Goal: Information Seeking & Learning: Learn about a topic

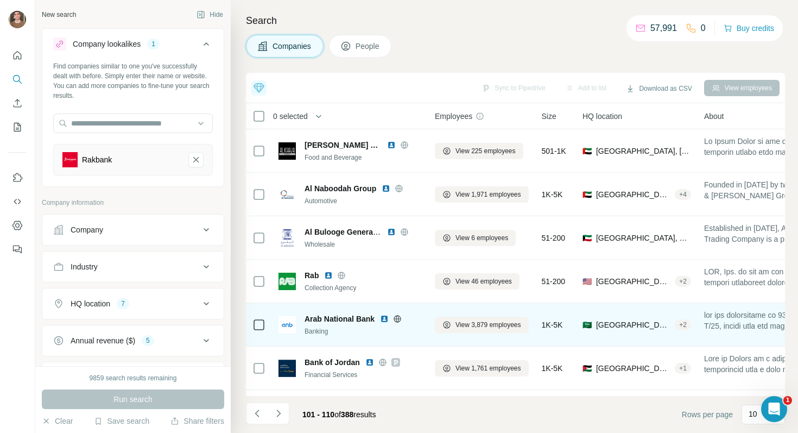
scroll to position [168, 0]
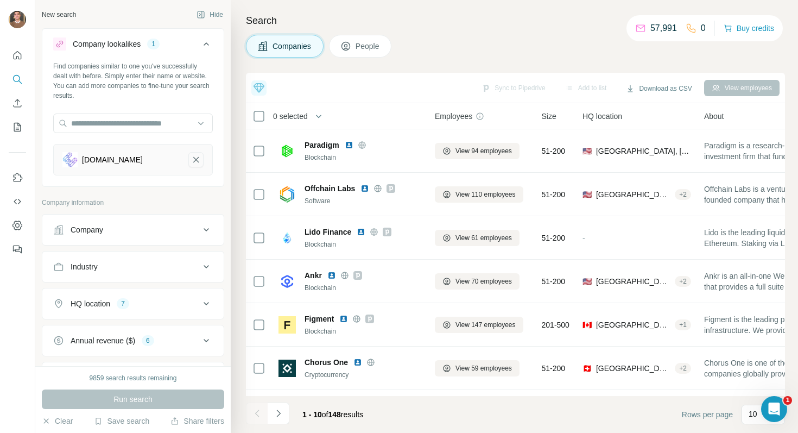
click at [197, 161] on icon "ether.fi-remove-button" at bounding box center [196, 159] width 10 height 11
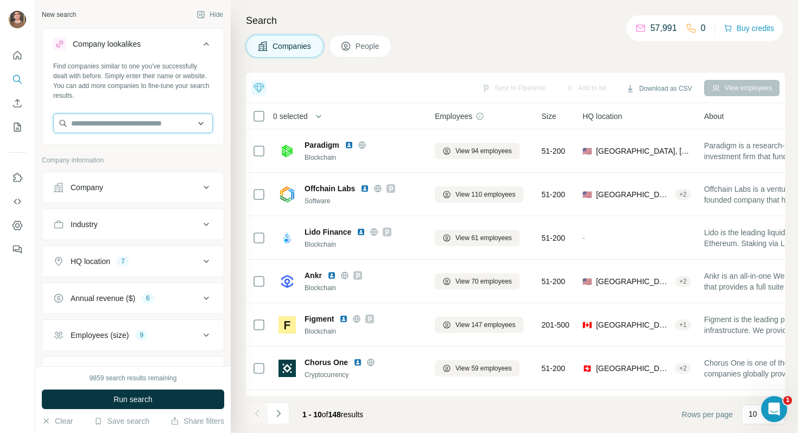
click at [165, 125] on input "text" at bounding box center [133, 123] width 160 height 20
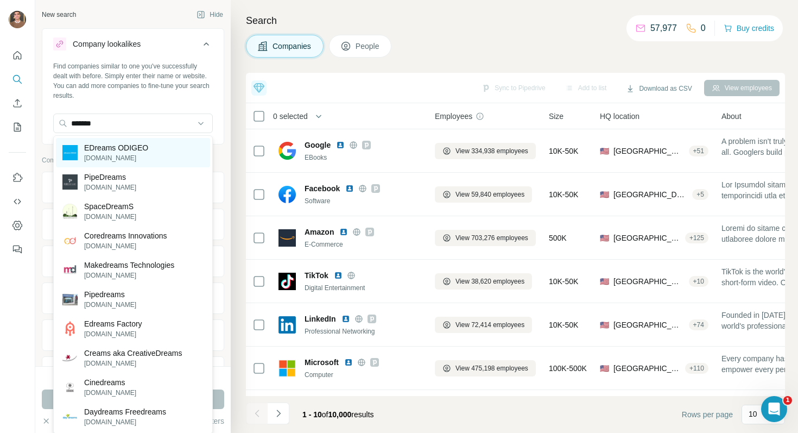
type input "*******"
click at [148, 159] on p "edreamsodigeocareers.com" at bounding box center [116, 158] width 64 height 10
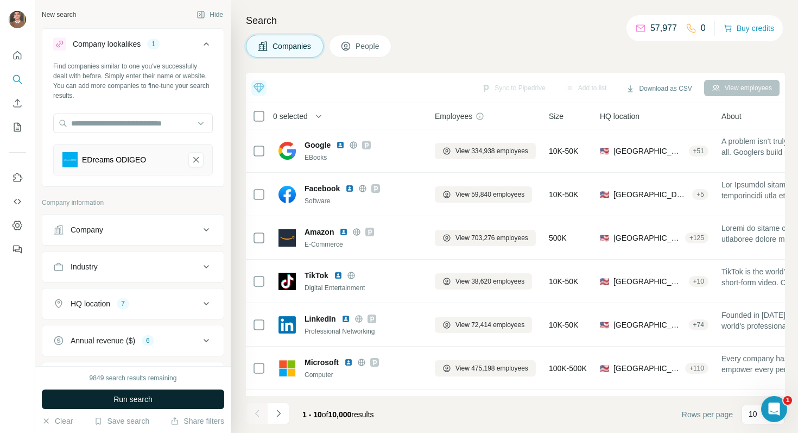
click at [128, 402] on span "Run search" at bounding box center [132, 399] width 39 height 11
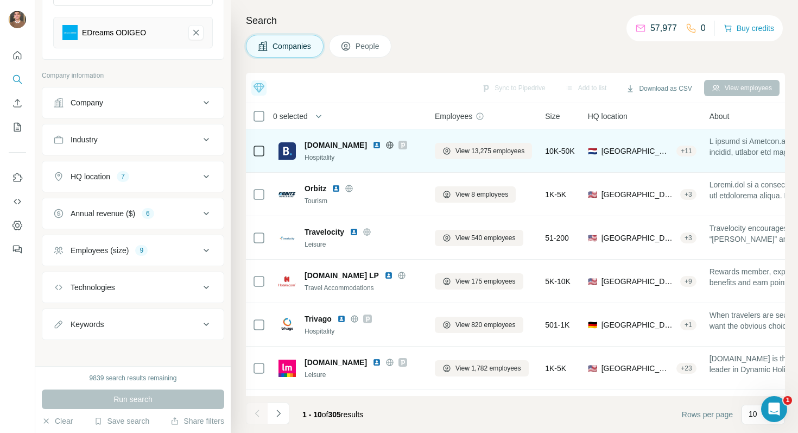
click at [400, 148] on icon at bounding box center [403, 145] width 7 height 9
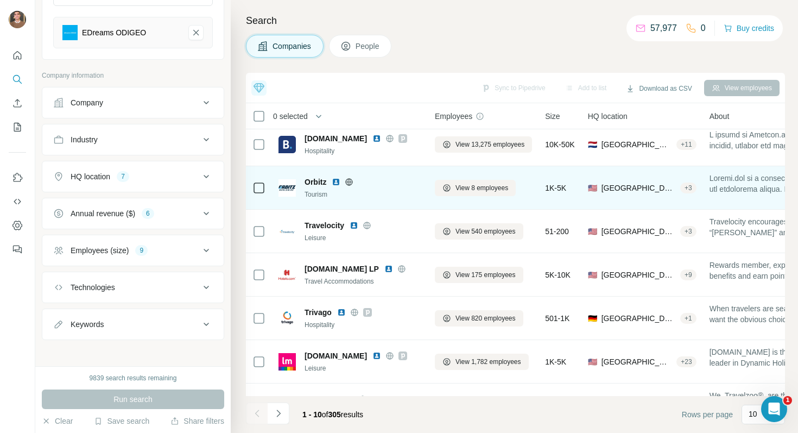
scroll to position [7, 1]
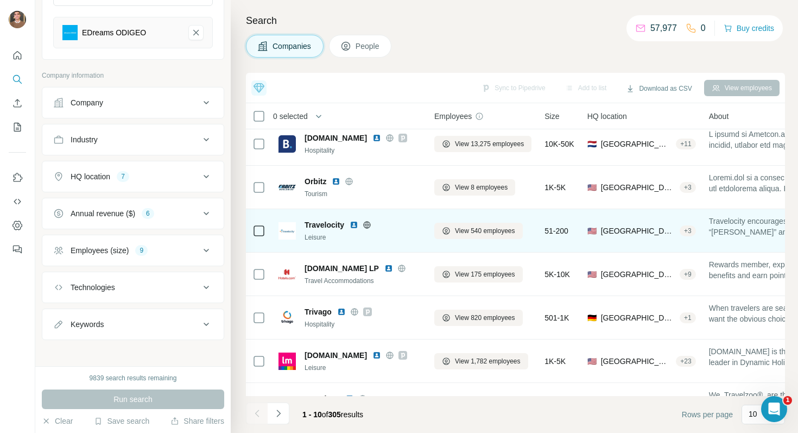
click at [358, 225] on img at bounding box center [354, 224] width 9 height 9
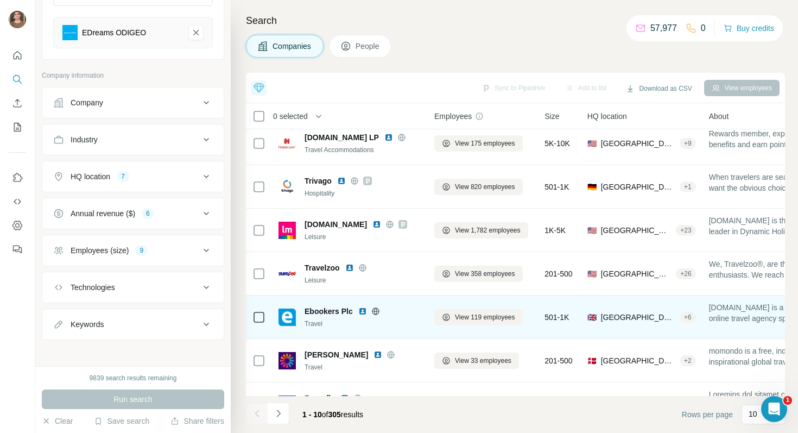
scroll to position [168, 1]
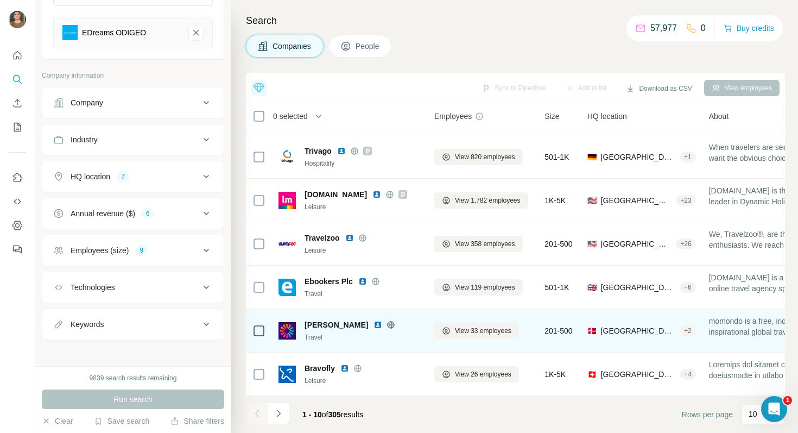
click at [374, 324] on img at bounding box center [378, 324] width 9 height 9
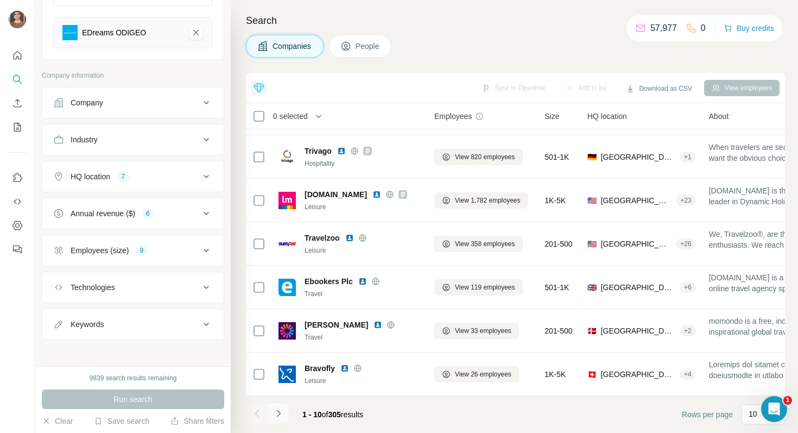
click at [285, 415] on button "Navigate to next page" at bounding box center [279, 413] width 22 height 22
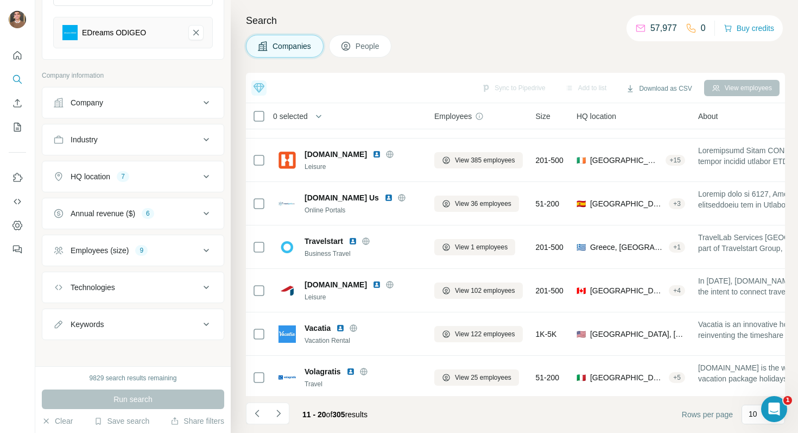
scroll to position [0, 1]
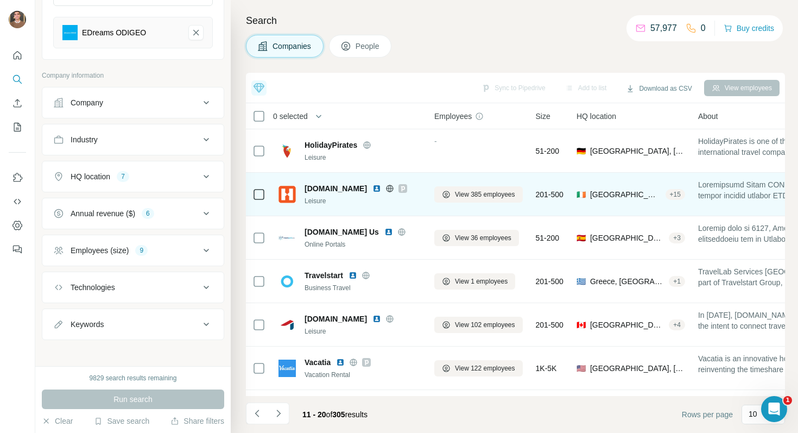
click at [374, 187] on img at bounding box center [377, 188] width 9 height 9
click at [376, 190] on img at bounding box center [377, 188] width 9 height 9
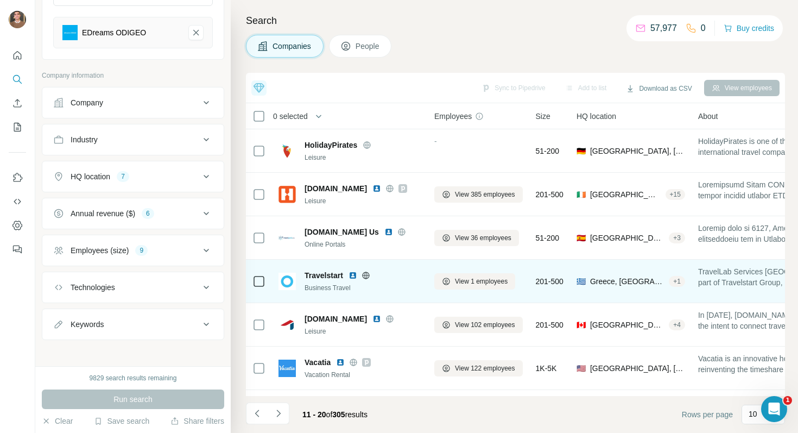
scroll to position [168, 1]
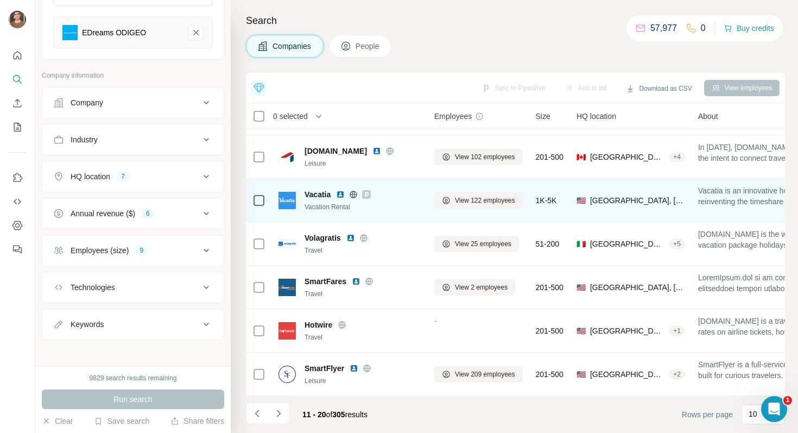
click at [344, 196] on img at bounding box center [340, 194] width 9 height 9
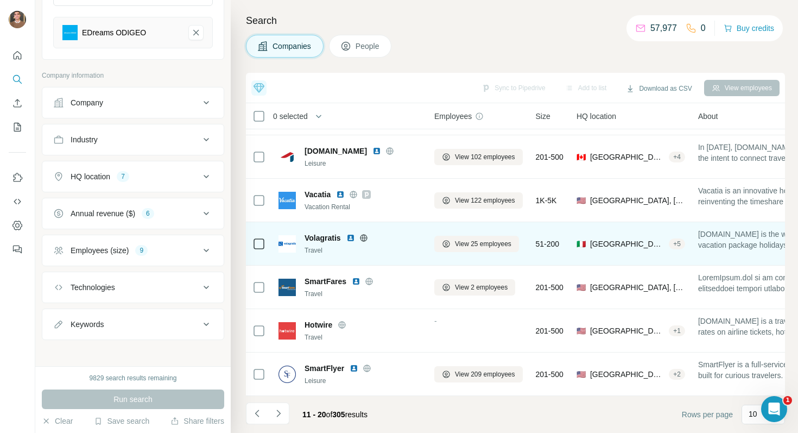
scroll to position [0, 1]
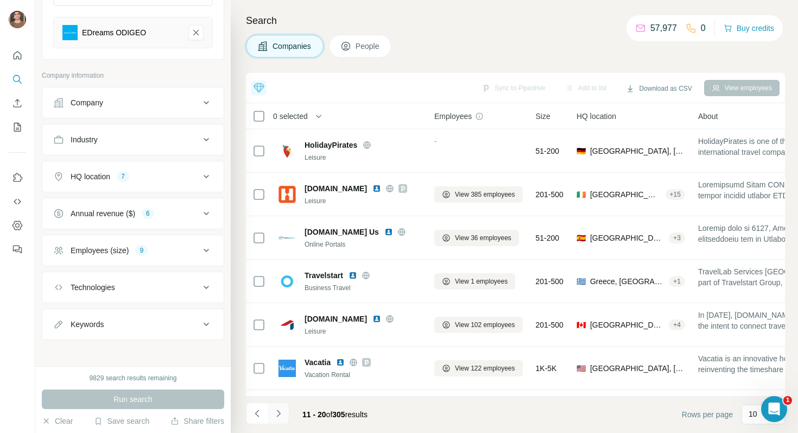
click at [286, 413] on button "Navigate to next page" at bounding box center [279, 413] width 22 height 22
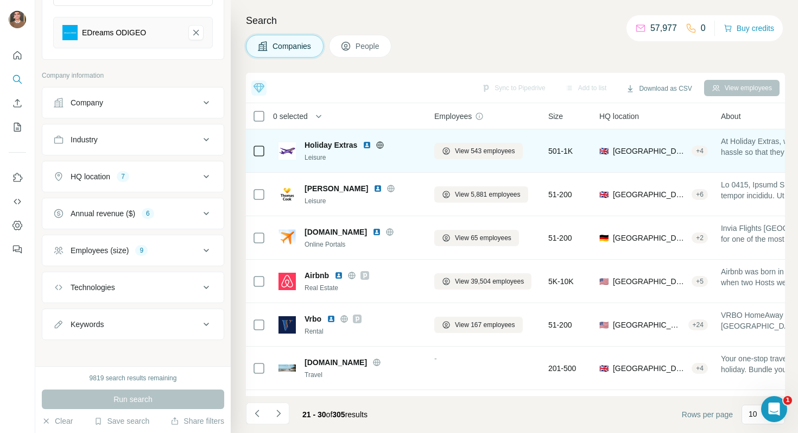
click at [370, 144] on img at bounding box center [367, 145] width 9 height 9
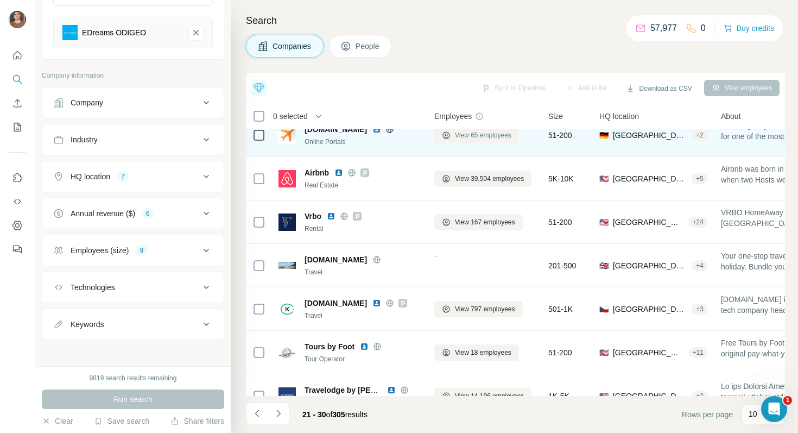
scroll to position [168, 1]
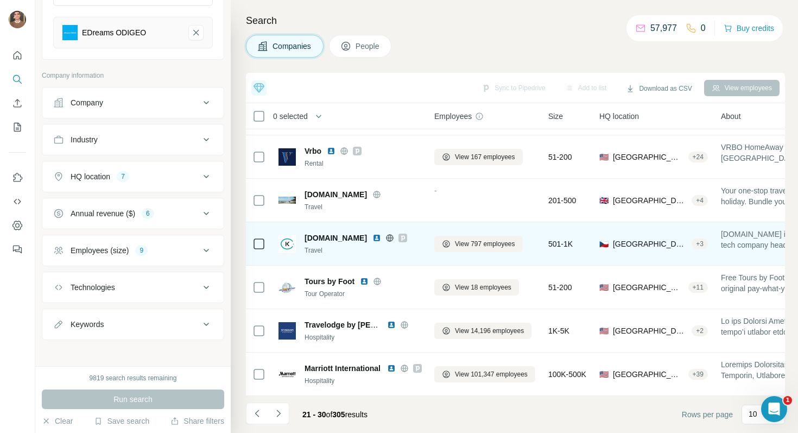
click at [373, 239] on img at bounding box center [377, 237] width 9 height 9
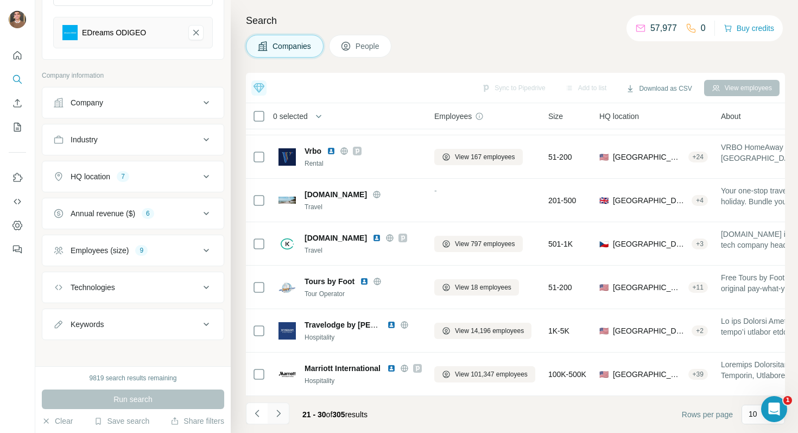
click at [280, 417] on icon "Navigate to next page" at bounding box center [278, 413] width 11 height 11
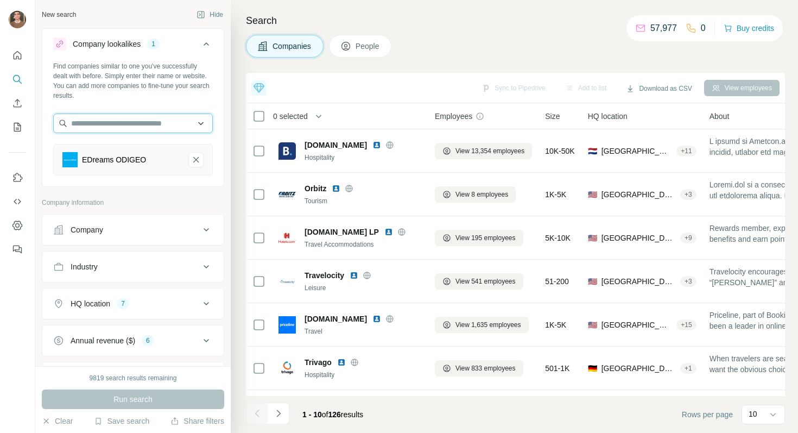
click at [163, 129] on input "text" at bounding box center [133, 123] width 160 height 20
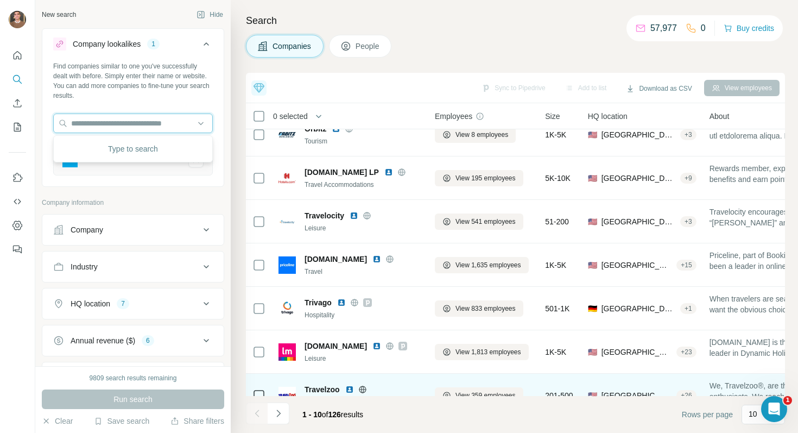
scroll to position [168, 0]
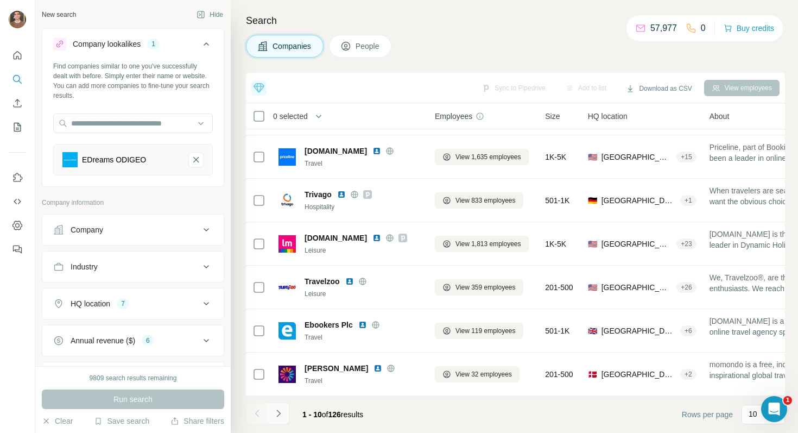
click at [277, 416] on icon "Navigate to next page" at bounding box center [278, 413] width 11 height 11
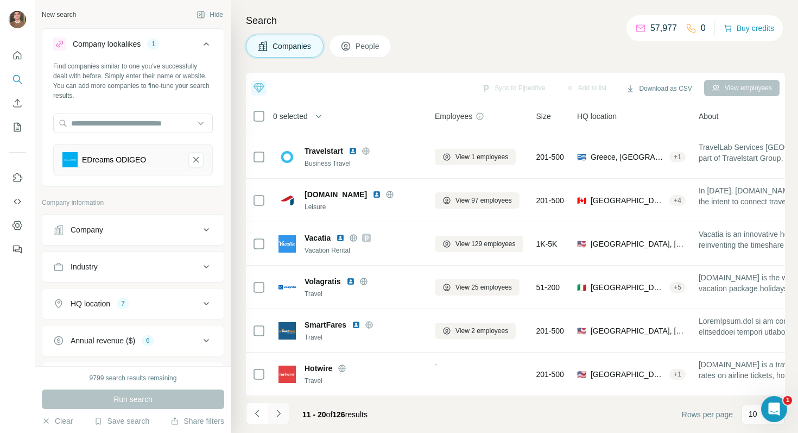
click at [281, 417] on icon "Navigate to next page" at bounding box center [278, 413] width 11 height 11
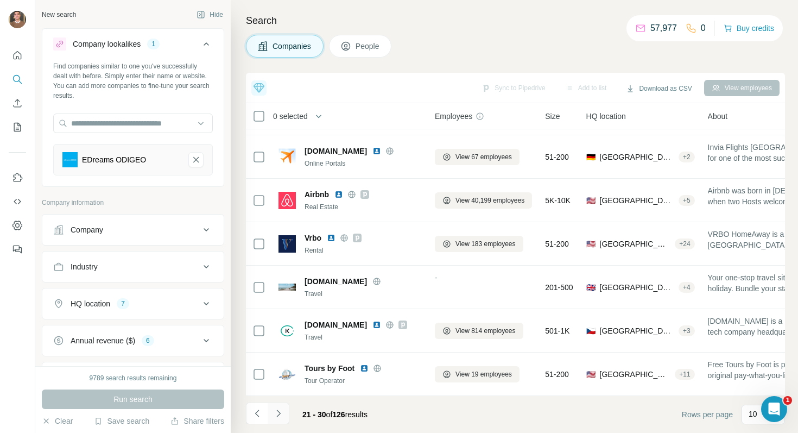
click at [285, 416] on button "Navigate to next page" at bounding box center [279, 413] width 22 height 22
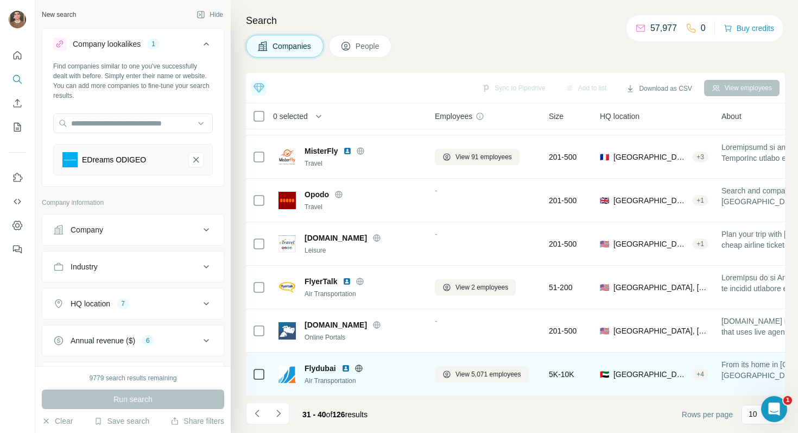
click at [347, 369] on img at bounding box center [346, 368] width 9 height 9
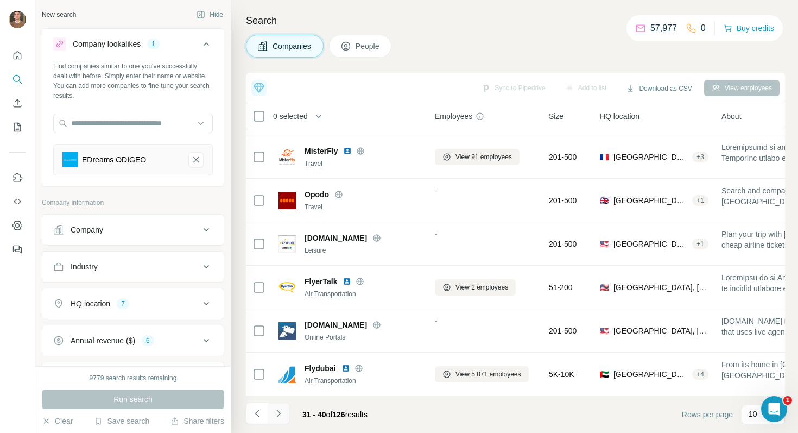
click at [275, 413] on icon "Navigate to next page" at bounding box center [278, 413] width 11 height 11
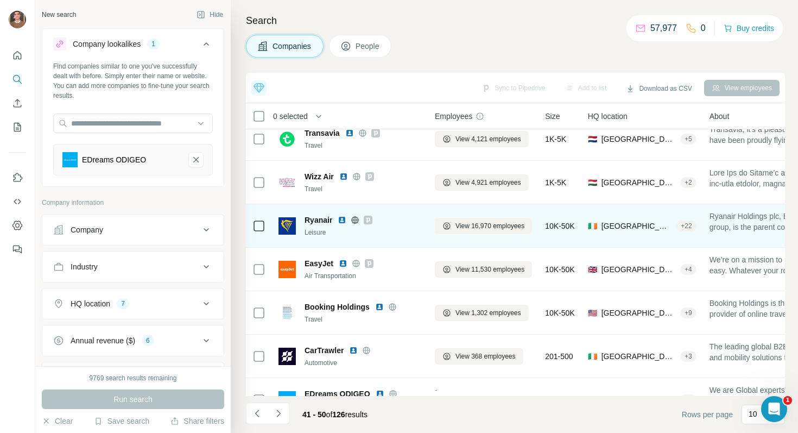
scroll to position [143, 0]
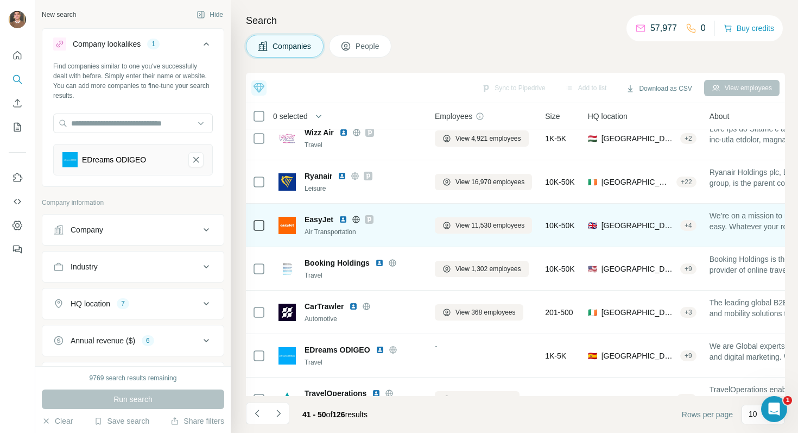
click at [344, 220] on img at bounding box center [343, 219] width 9 height 9
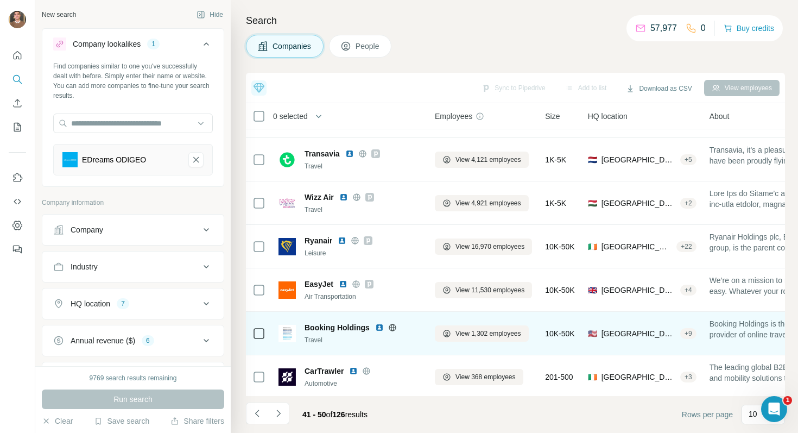
scroll to position [62, 0]
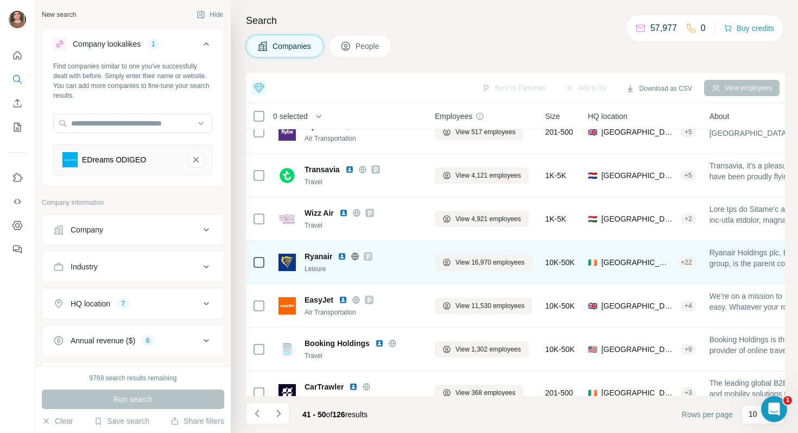
click at [344, 258] on img at bounding box center [342, 256] width 9 height 9
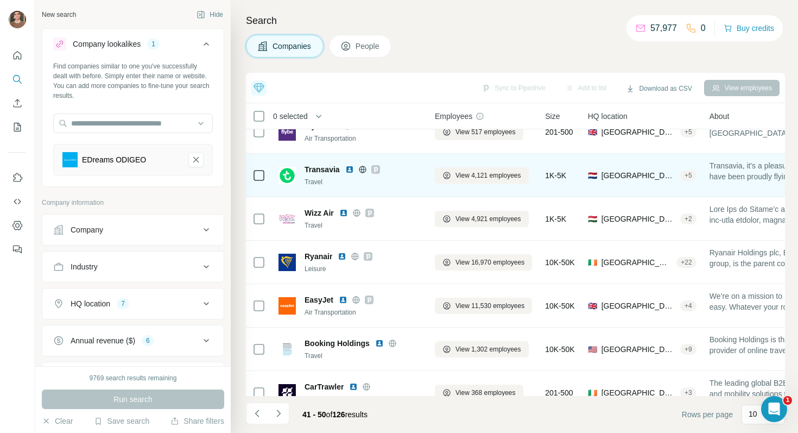
click at [349, 170] on img at bounding box center [349, 169] width 9 height 9
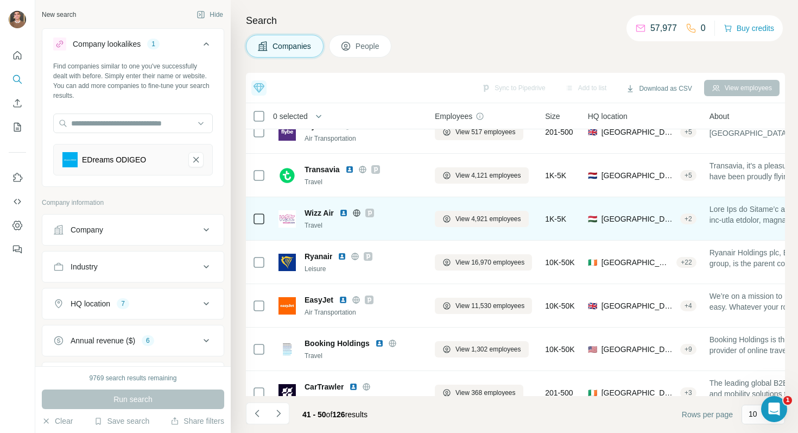
scroll to position [56, 0]
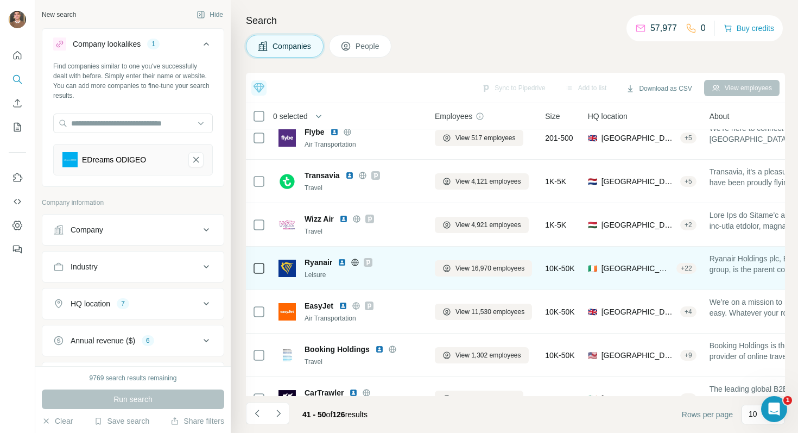
click at [345, 262] on img at bounding box center [342, 262] width 9 height 9
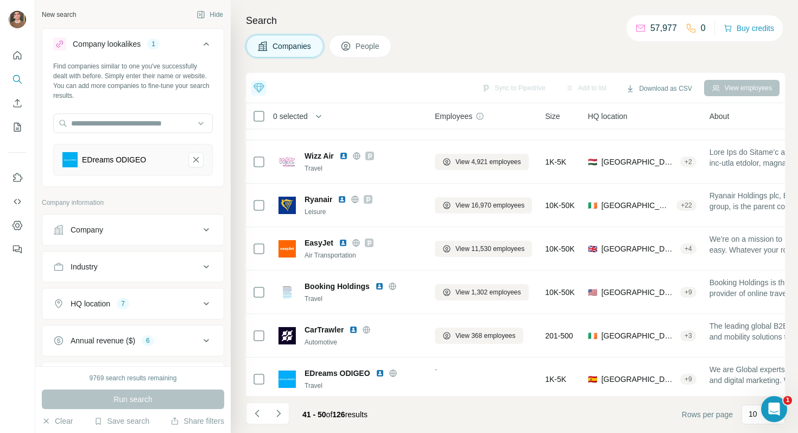
scroll to position [168, 0]
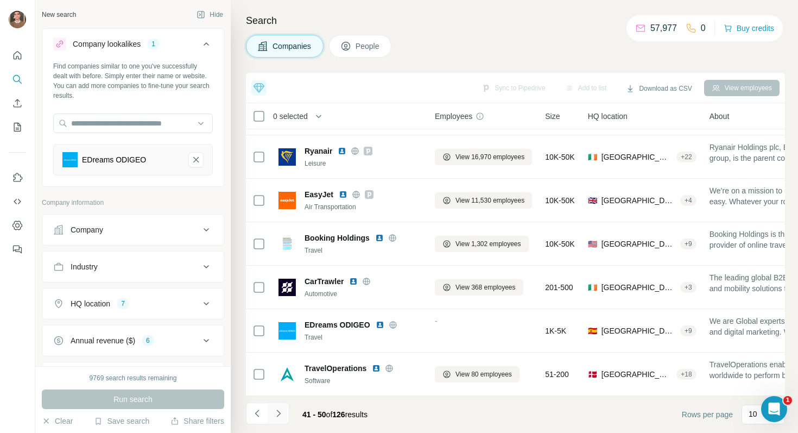
click at [280, 414] on icon "Navigate to next page" at bounding box center [278, 413] width 11 height 11
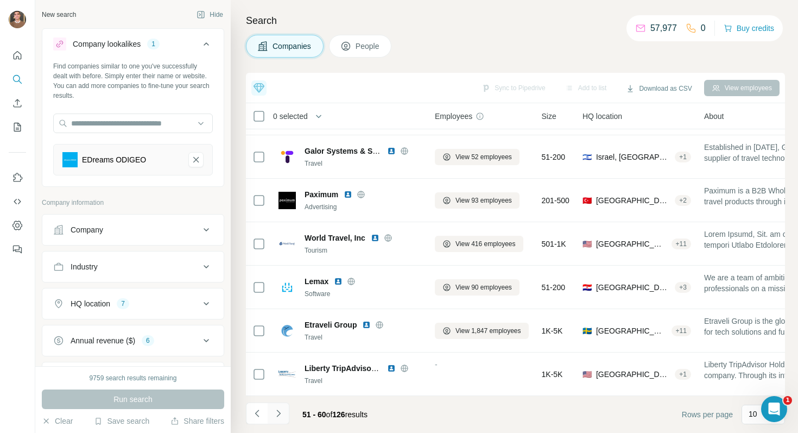
click at [282, 420] on button "Navigate to next page" at bounding box center [279, 413] width 22 height 22
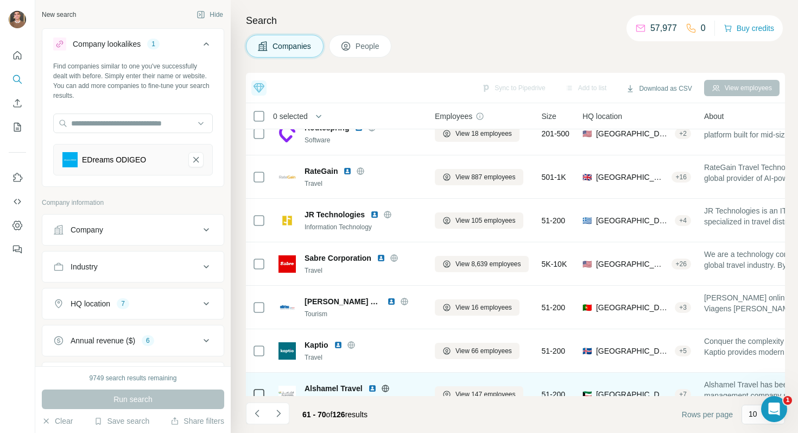
scroll to position [0, 0]
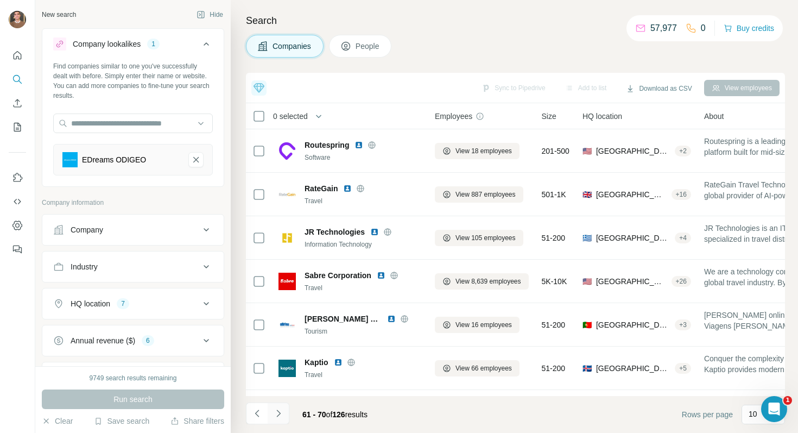
click at [277, 411] on icon "Navigate to next page" at bounding box center [278, 412] width 4 height 7
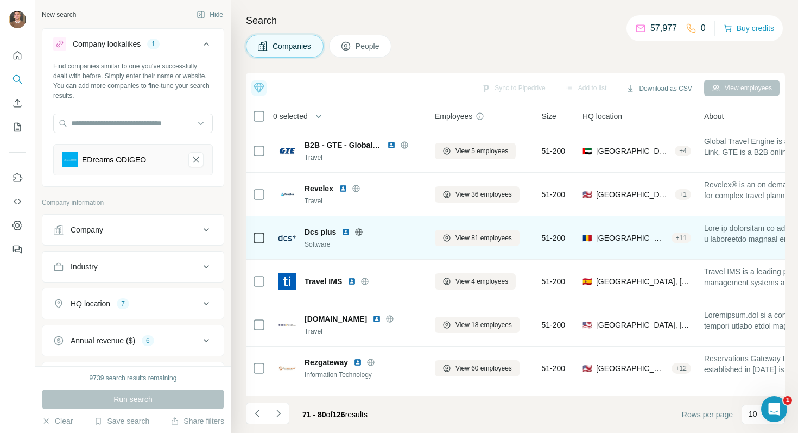
scroll to position [168, 0]
